Goal: Check status

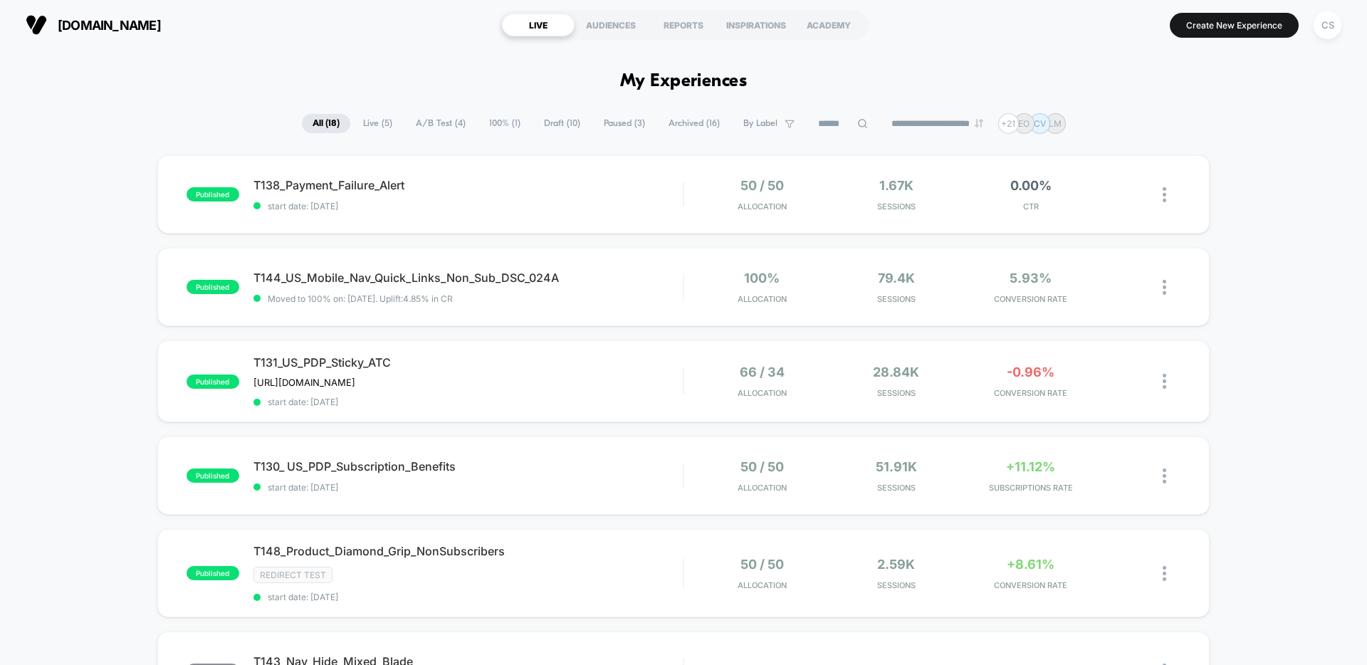
click at [666, 124] on span "Archived ( 16 )" at bounding box center [694, 123] width 73 height 19
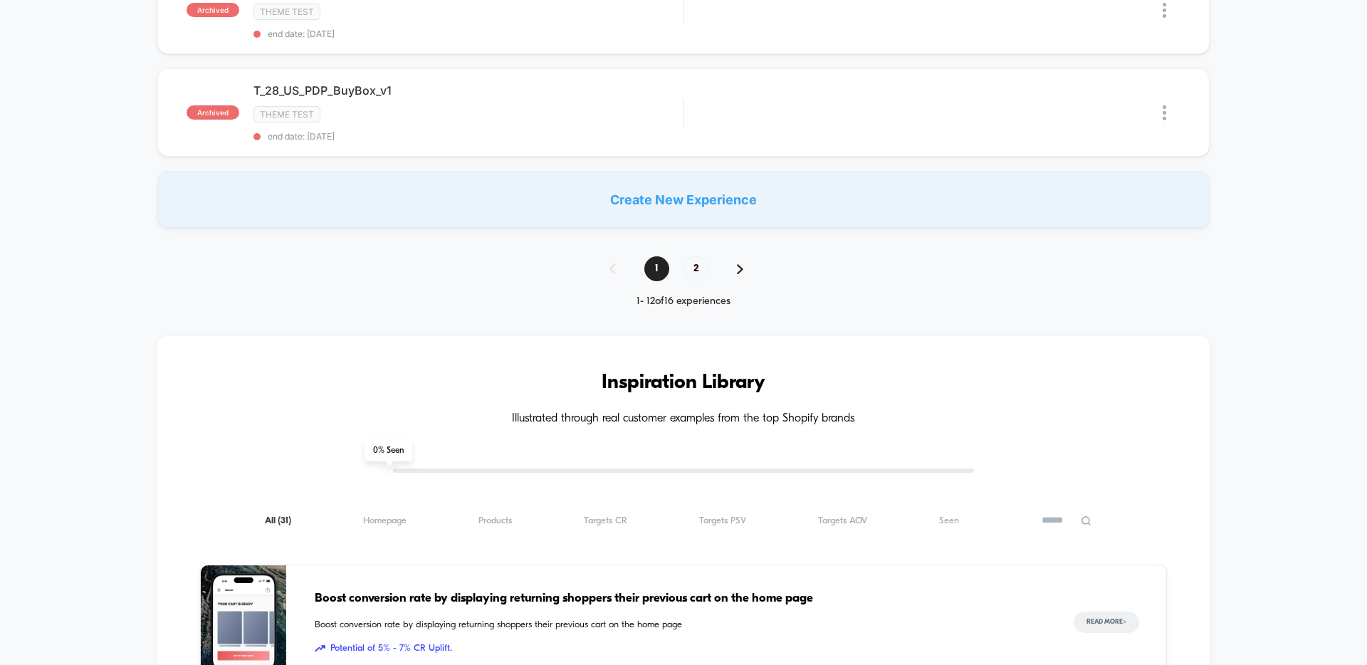
scroll to position [1241, 0]
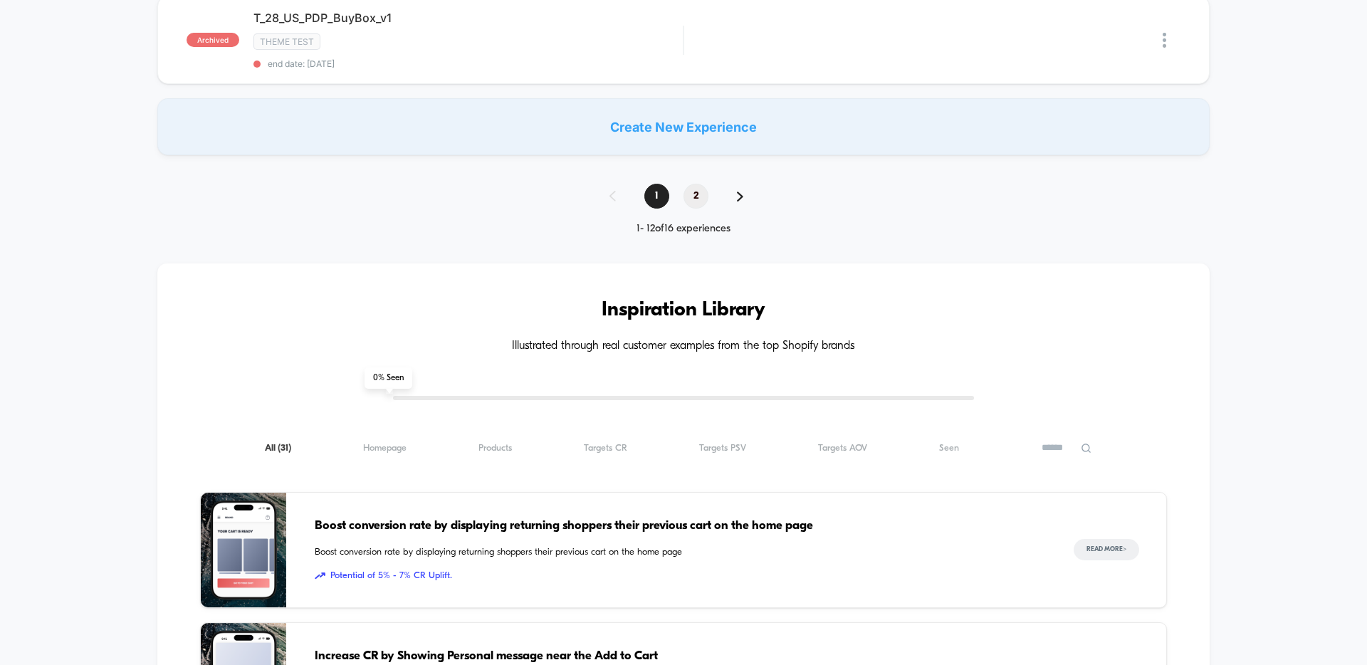
click at [708, 184] on span "2" at bounding box center [695, 196] width 25 height 25
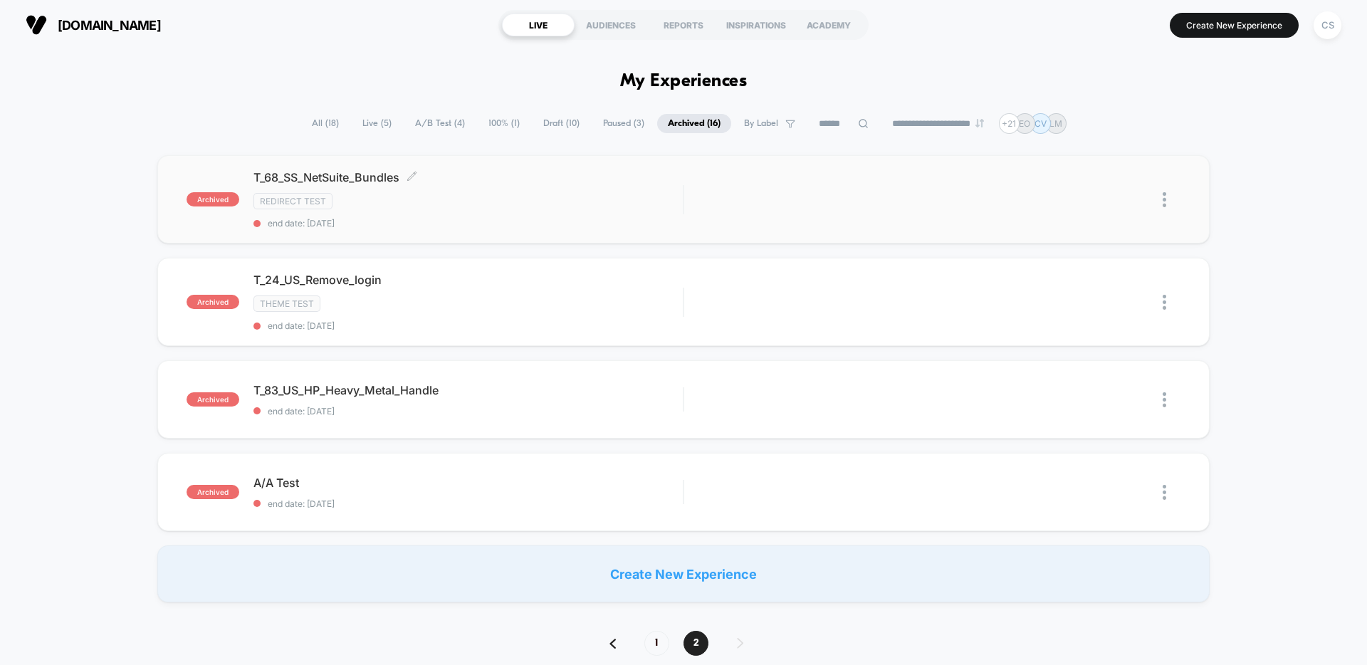
click at [577, 196] on div "Redirect Test" at bounding box center [467, 201] width 429 height 16
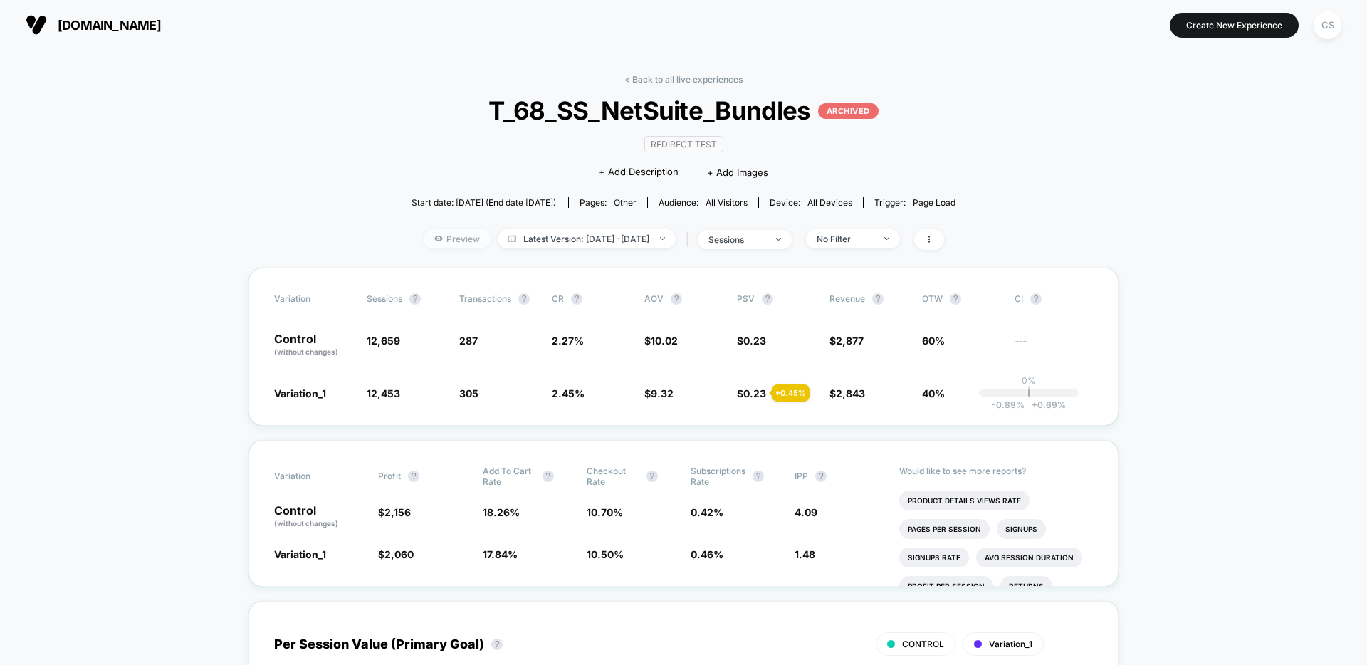
click at [441, 243] on span "Preview" at bounding box center [457, 238] width 67 height 19
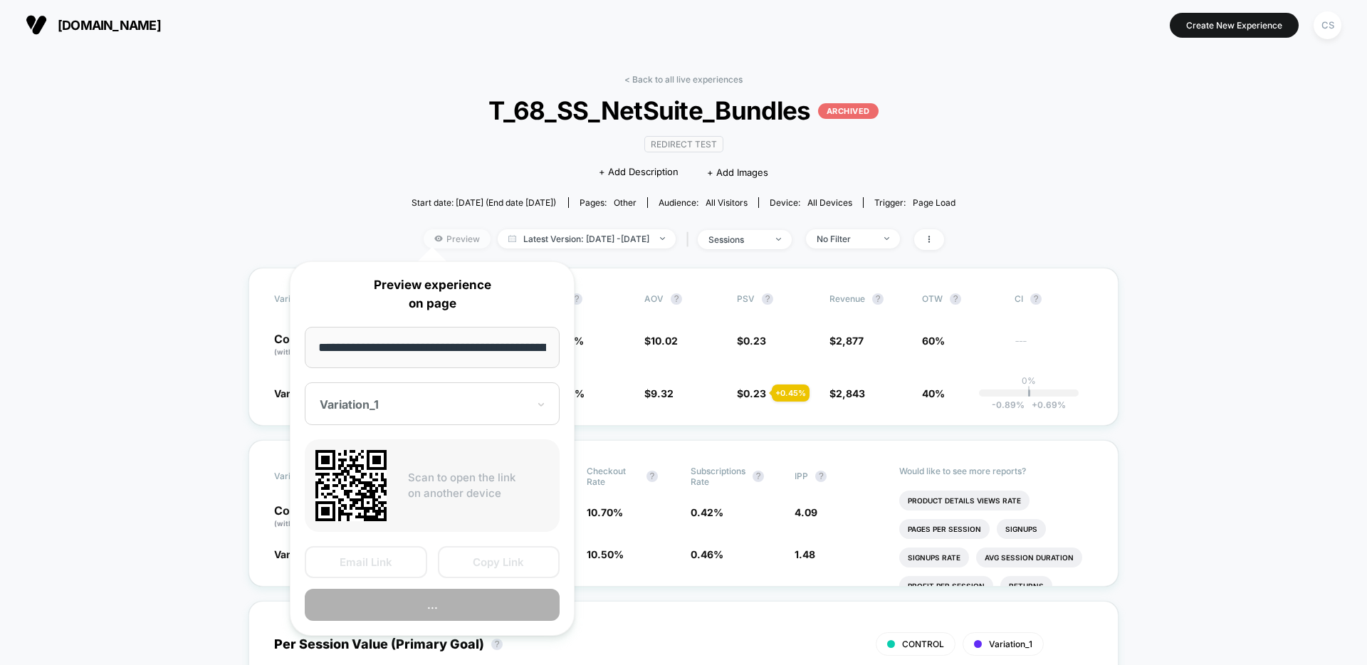
scroll to position [0, 134]
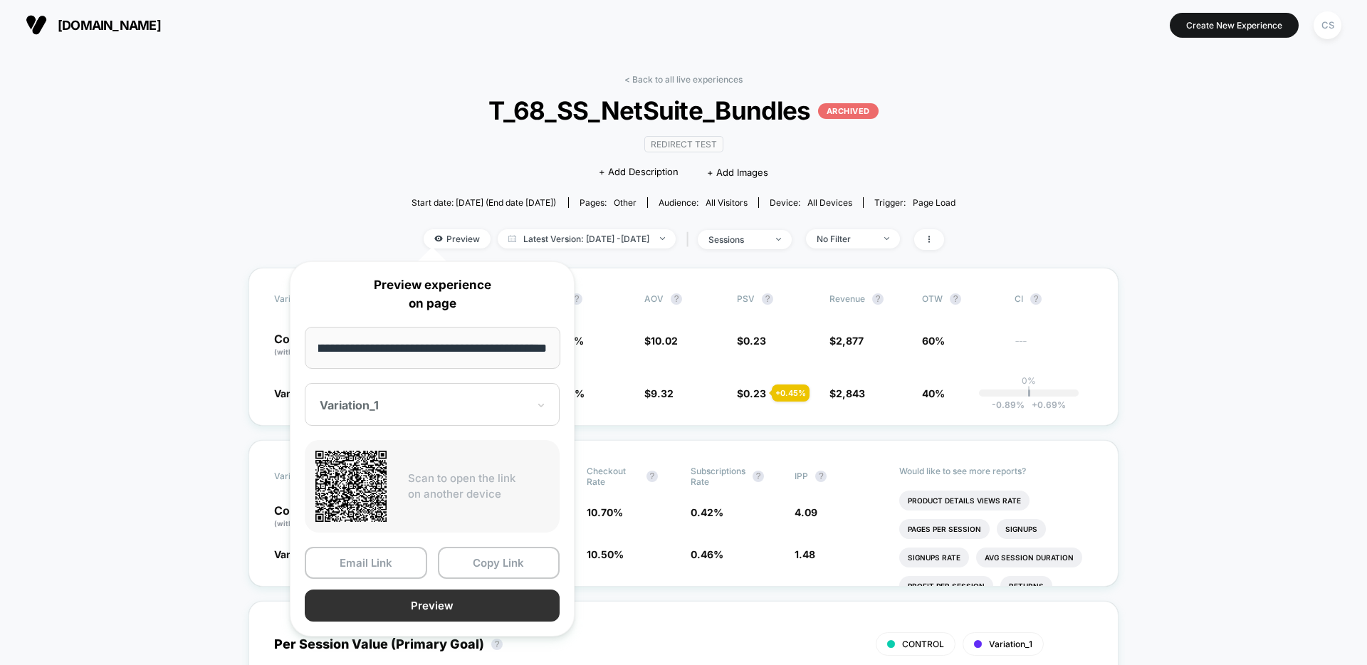
click at [484, 607] on button "Preview" at bounding box center [432, 605] width 255 height 32
